Goal: Find specific page/section: Find specific page/section

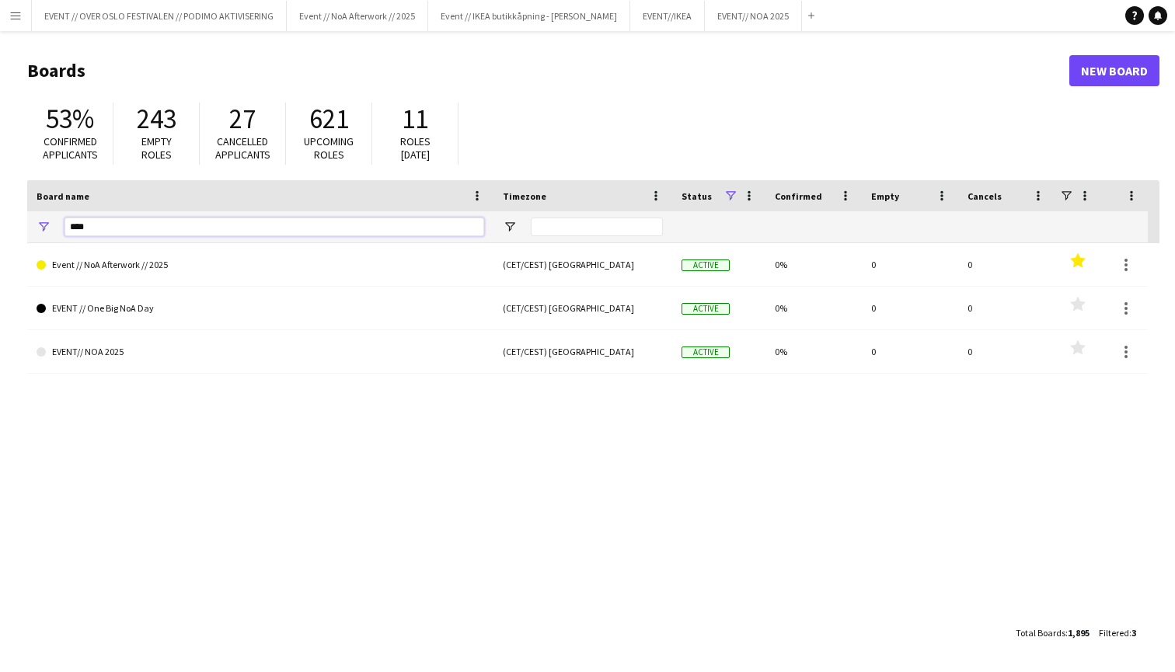
click at [403, 228] on input "***" at bounding box center [274, 227] width 420 height 19
type input "*"
type input "****"
click at [217, 486] on div "EVENT // BAMA 2024 (CET/CEST) [GEOGRAPHIC_DATA] Active 0% 0 0 Favourites EVENT …" at bounding box center [593, 430] width 1132 height 375
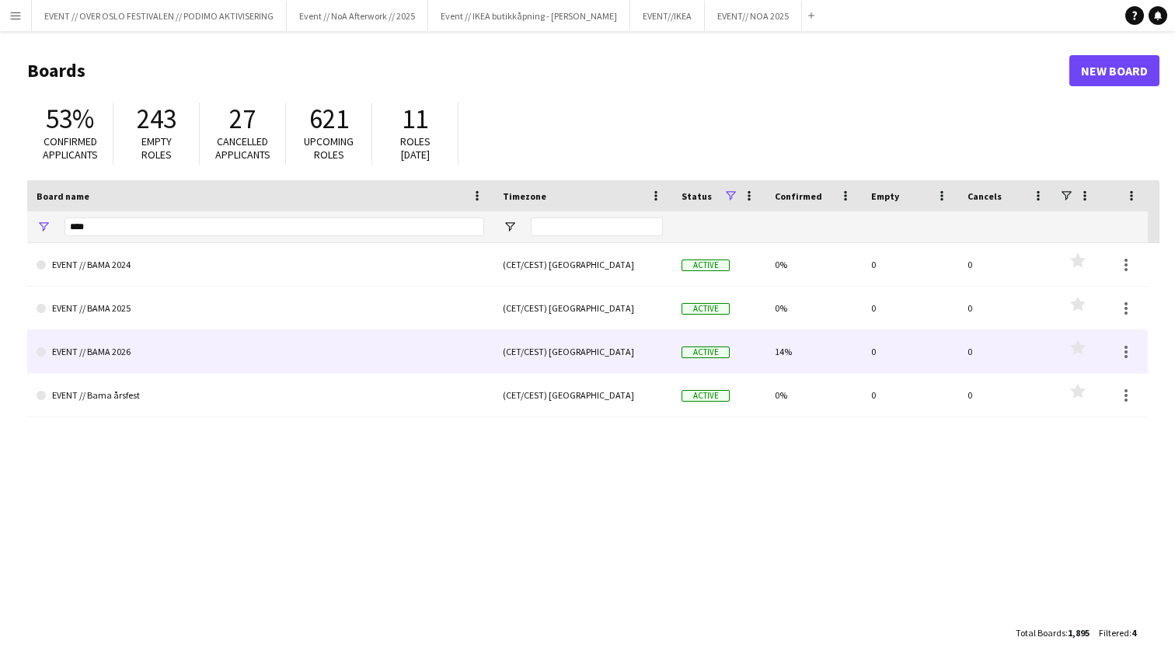
click at [111, 356] on link "EVENT // BAMA 2026" at bounding box center [261, 352] width 448 height 44
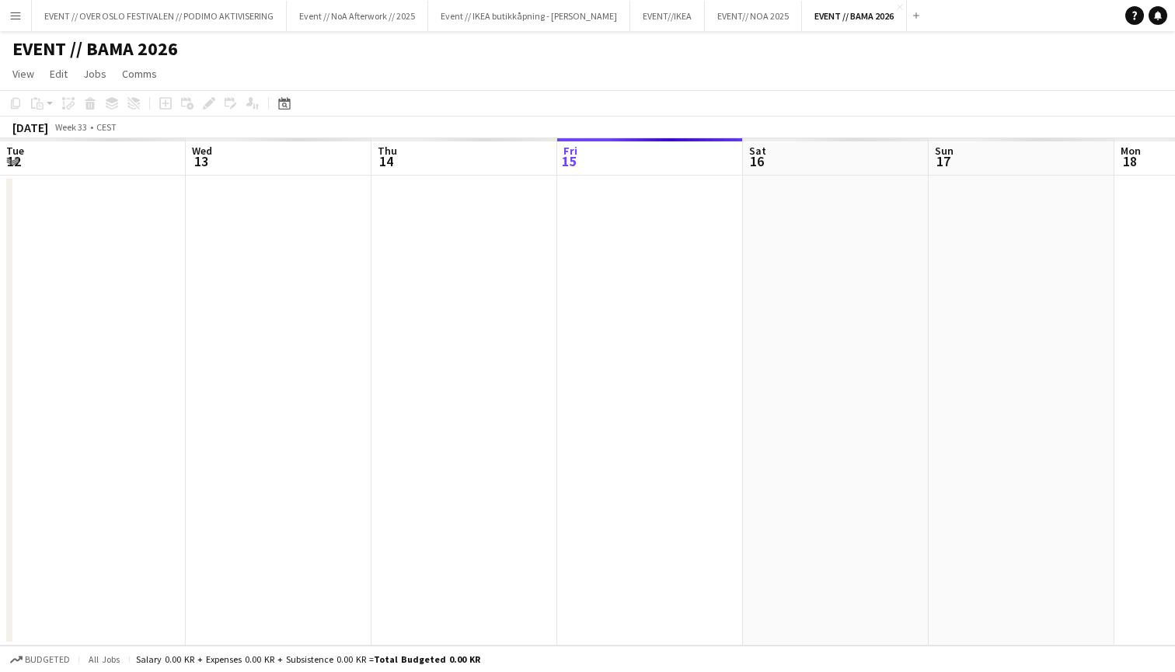
scroll to position [0, 371]
click at [283, 103] on icon "Date picker" at bounding box center [284, 103] width 12 height 12
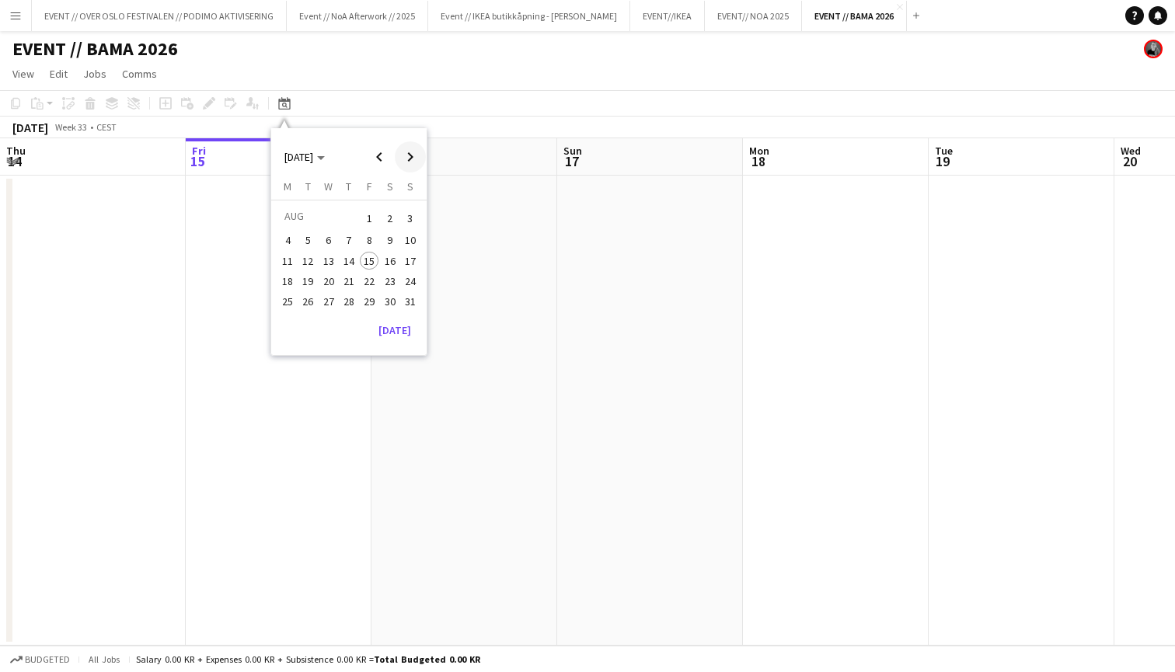
click at [409, 156] on span "Next month" at bounding box center [410, 156] width 31 height 31
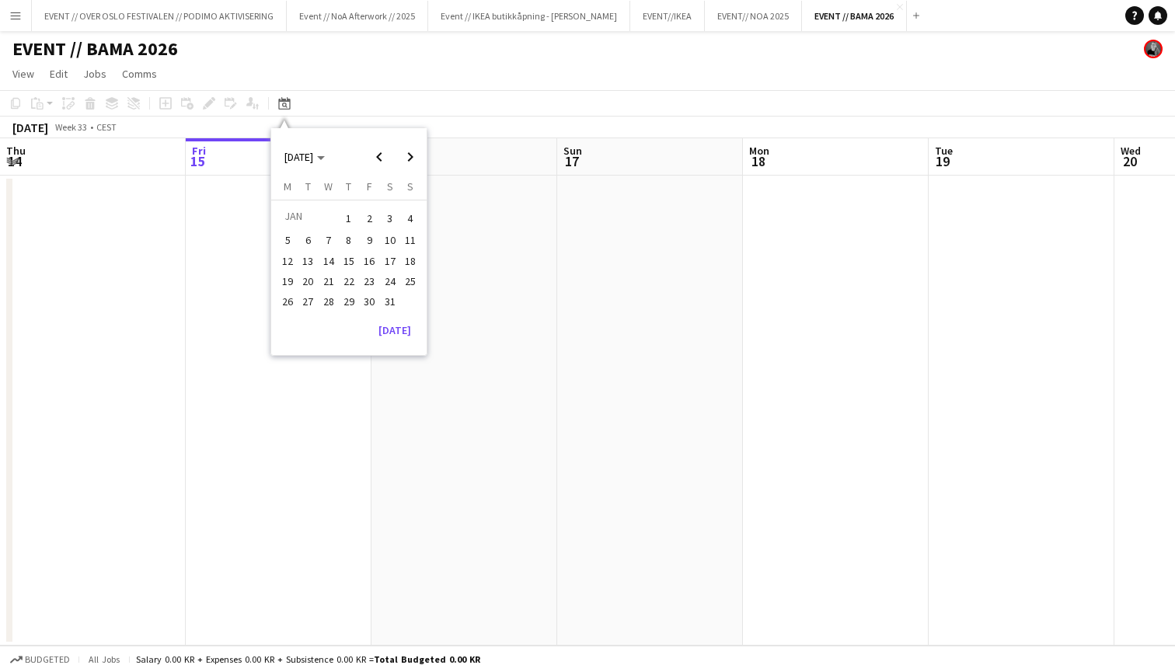
click at [367, 261] on span "16" at bounding box center [369, 261] width 19 height 19
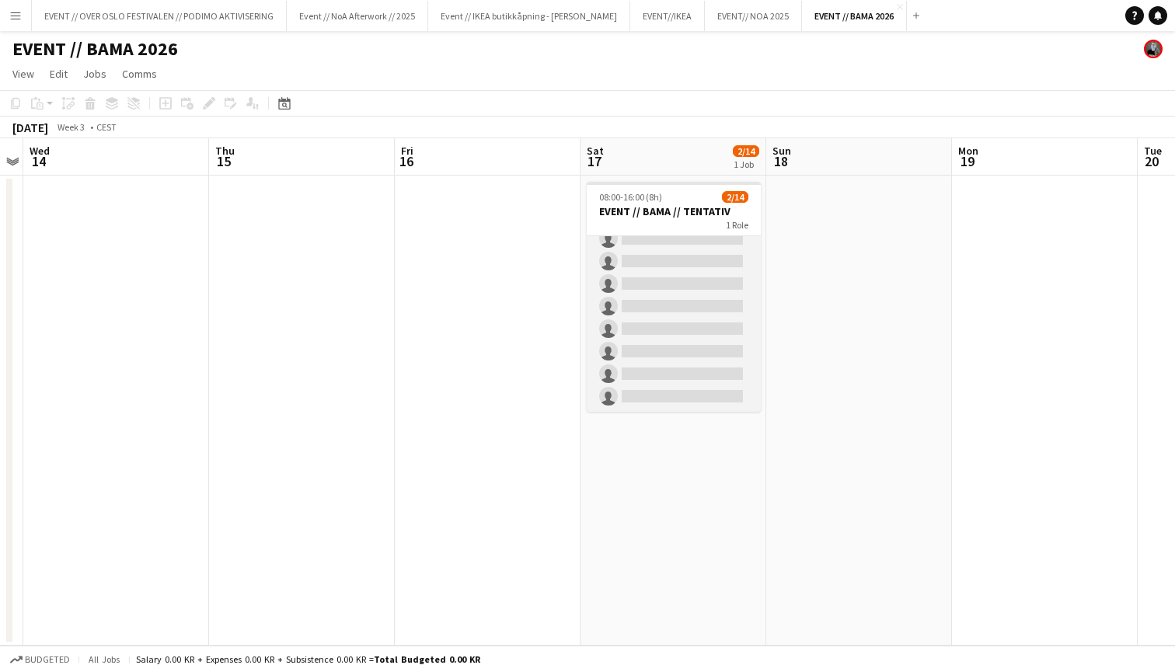
scroll to position [0, 0]
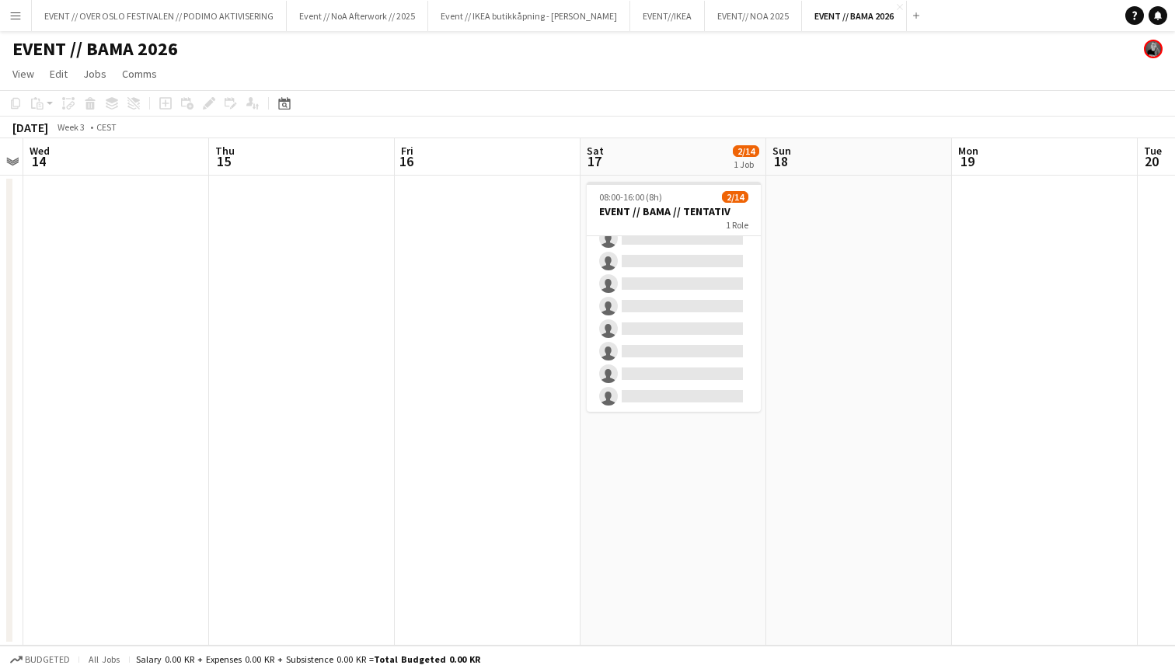
click at [16, 12] on app-icon "Menu" at bounding box center [15, 15] width 12 height 12
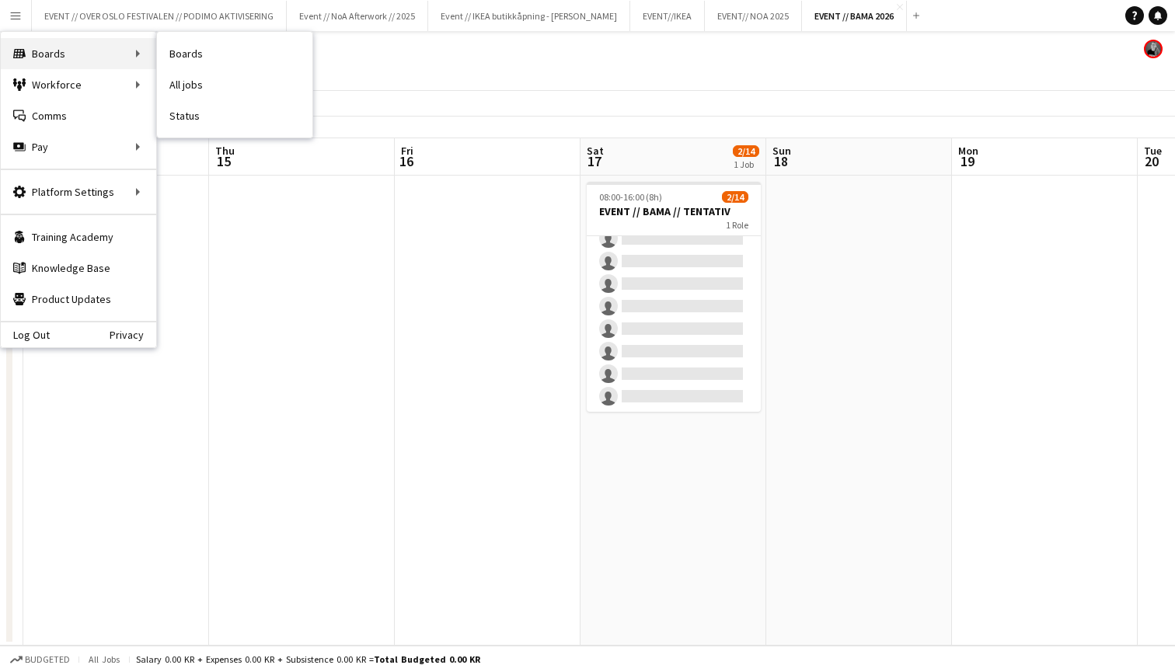
click at [68, 51] on div "Boards Boards" at bounding box center [78, 53] width 155 height 31
click at [193, 58] on link "Boards" at bounding box center [234, 53] width 155 height 31
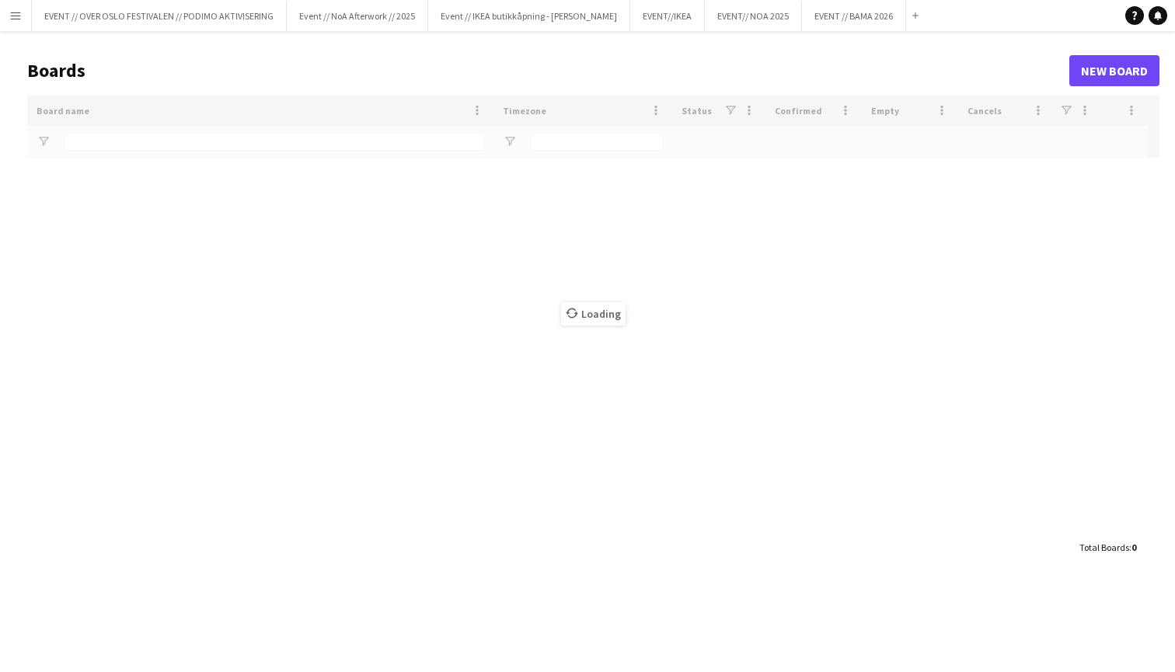
type input "****"
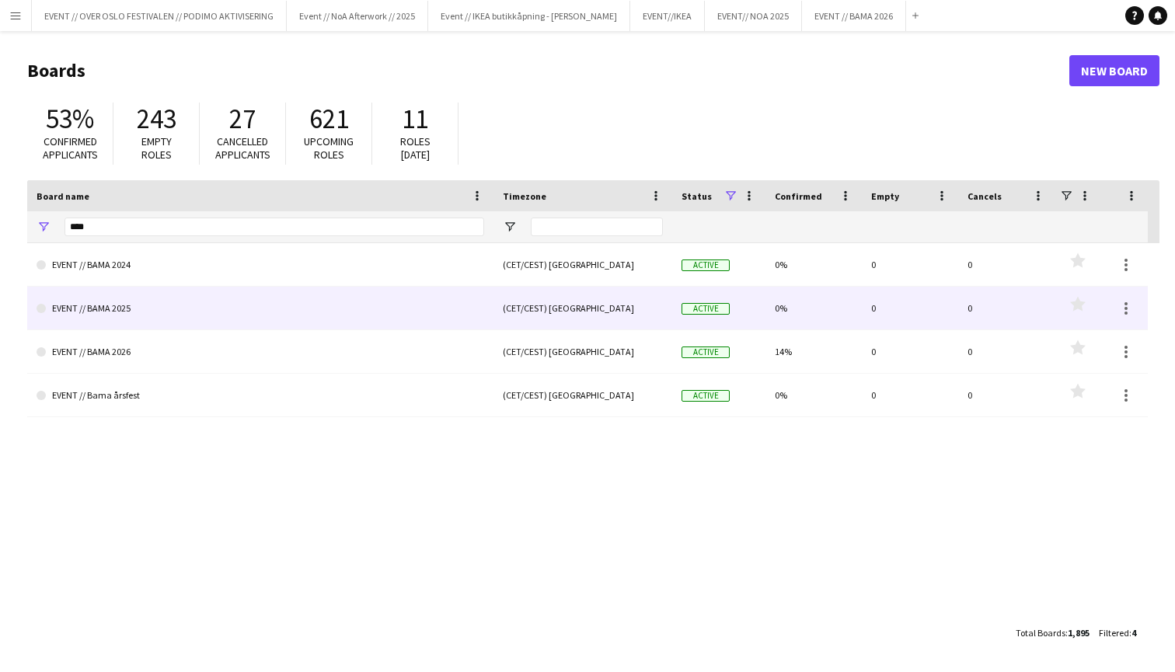
click at [99, 305] on link "EVENT // BAMA 2025" at bounding box center [261, 309] width 448 height 44
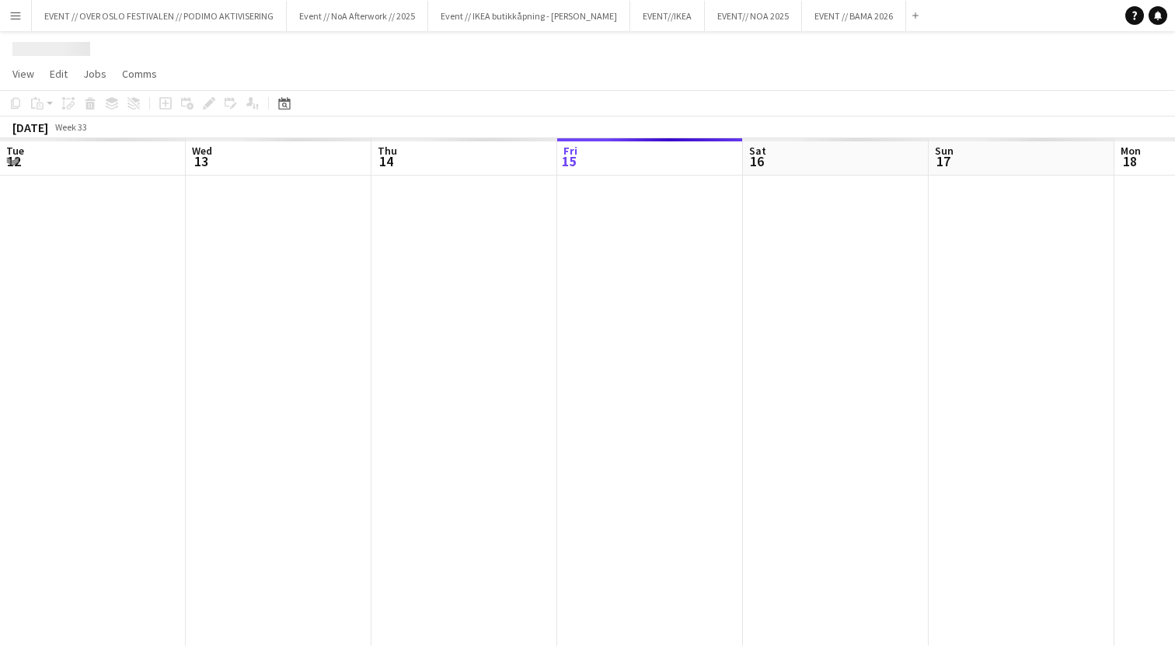
scroll to position [0, 371]
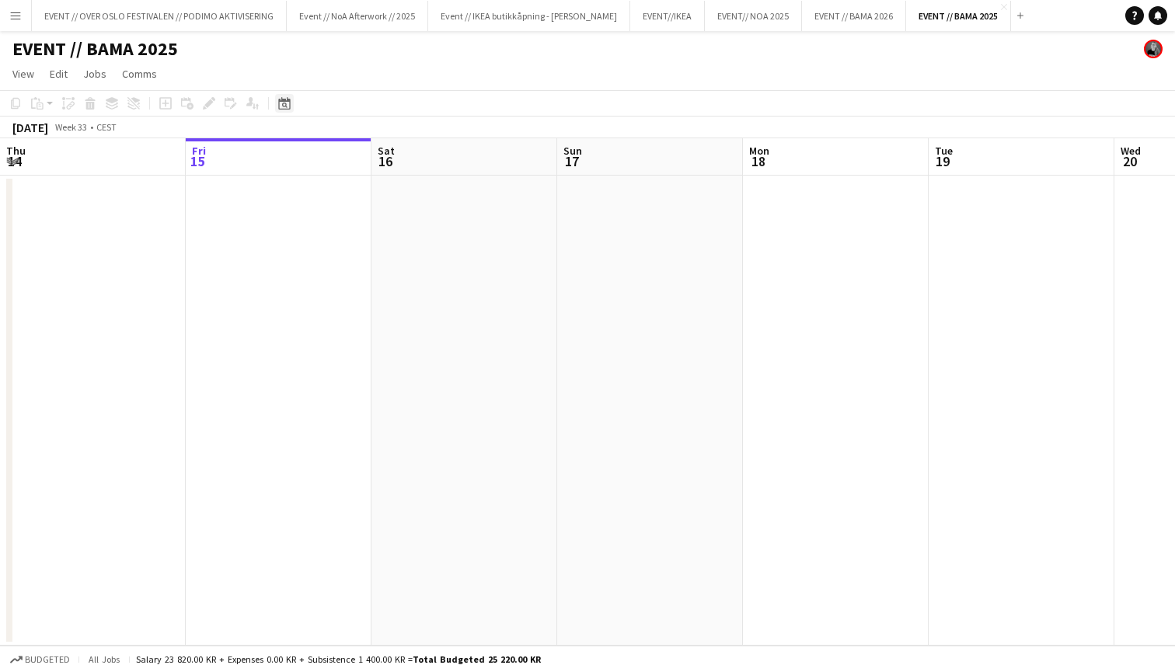
click at [281, 105] on icon "Date picker" at bounding box center [284, 103] width 12 height 12
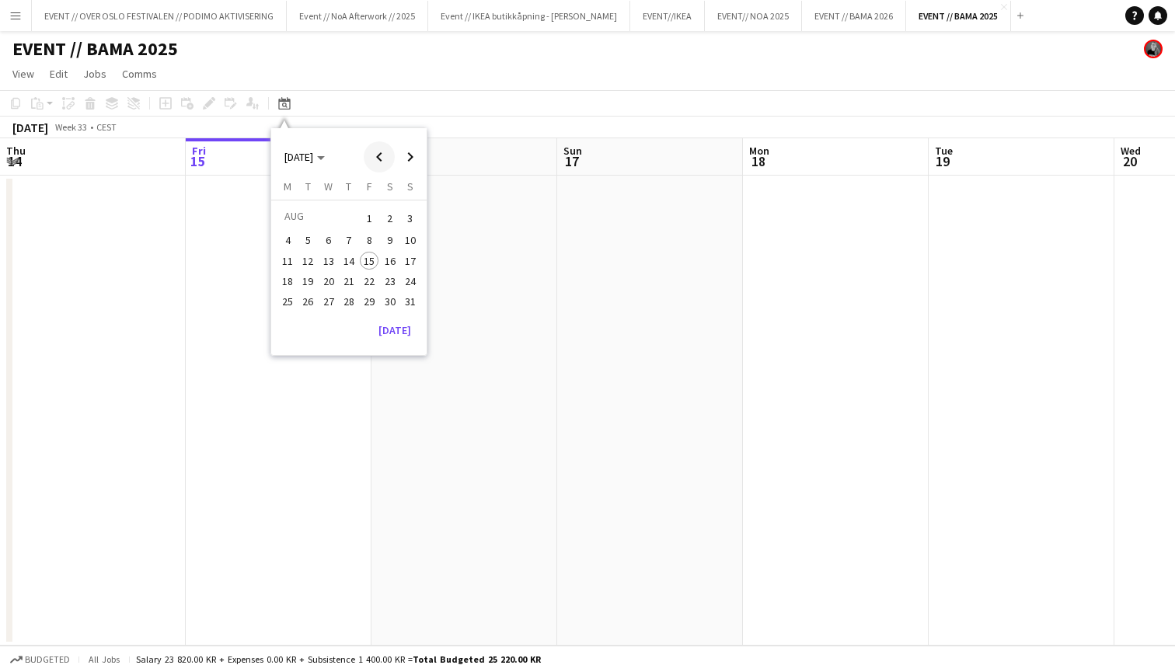
click at [375, 152] on span "Previous month" at bounding box center [379, 156] width 31 height 31
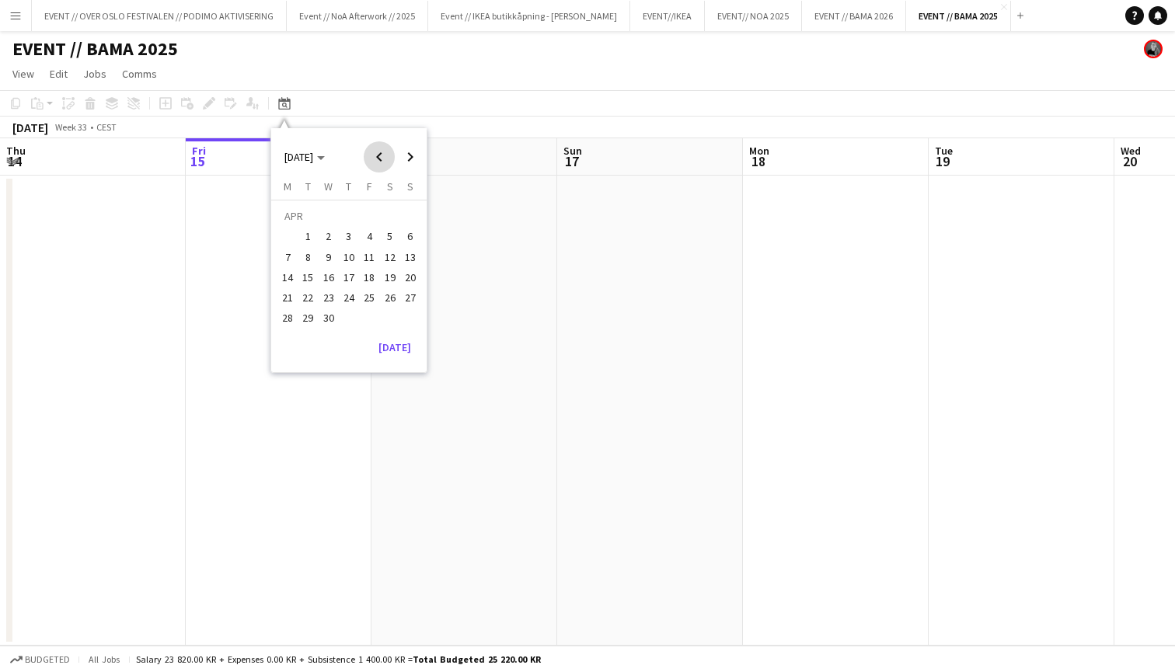
click at [375, 152] on span "Previous month" at bounding box center [379, 156] width 31 height 31
click at [329, 239] on span "1" at bounding box center [328, 237] width 19 height 19
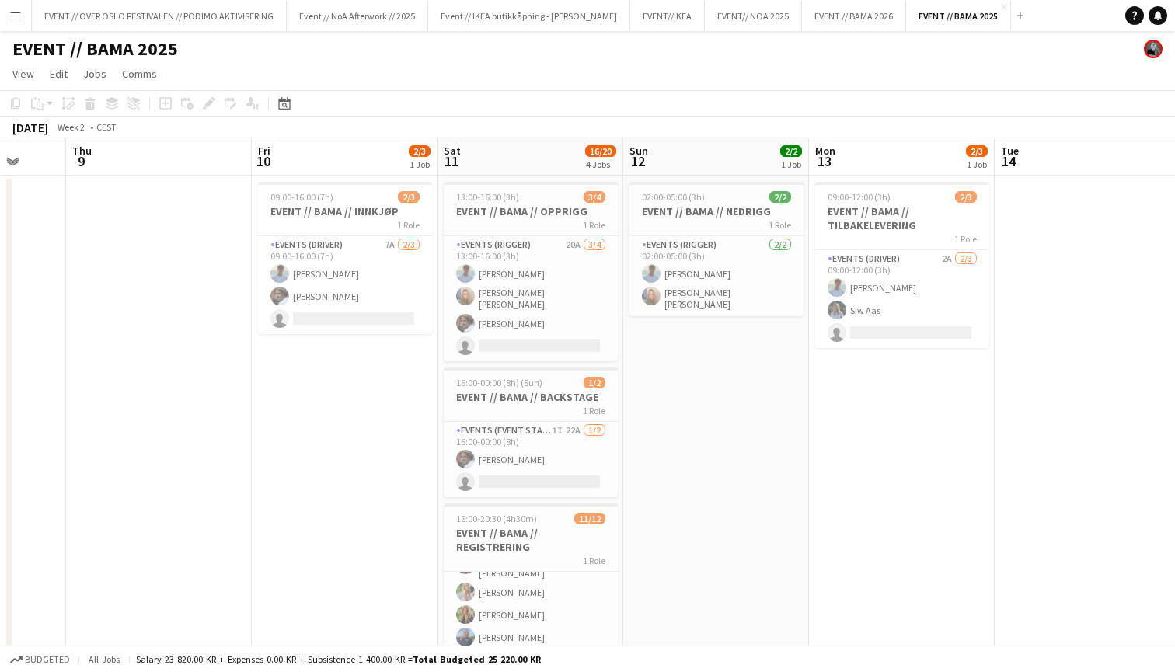
scroll to position [0, 0]
